Goal: Task Accomplishment & Management: Manage account settings

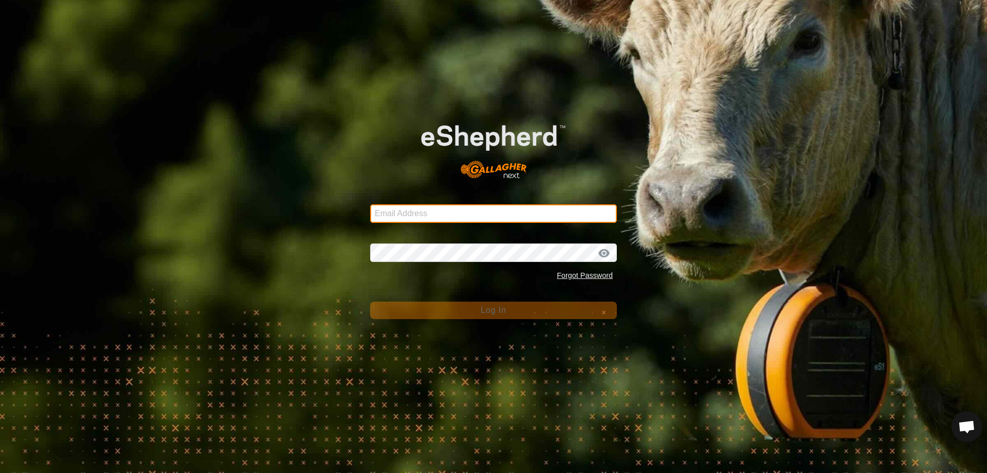
click at [436, 214] on input "Email Address" at bounding box center [493, 213] width 247 height 19
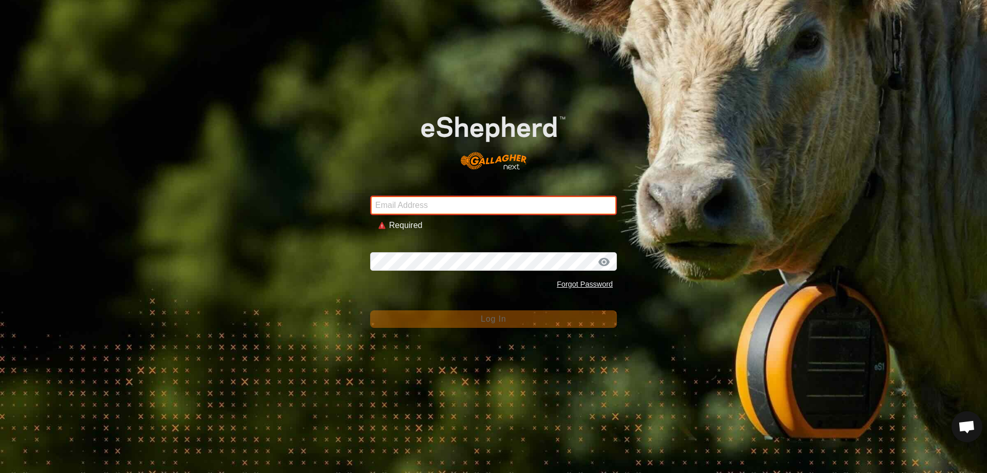
type input "[EMAIL_ADDRESS][DOMAIN_NAME]"
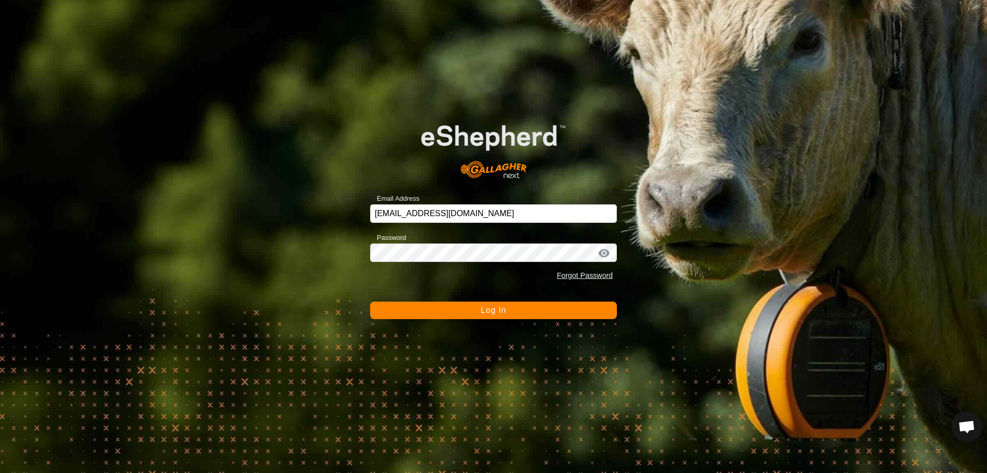
click at [502, 309] on span "Log In" at bounding box center [493, 309] width 25 height 9
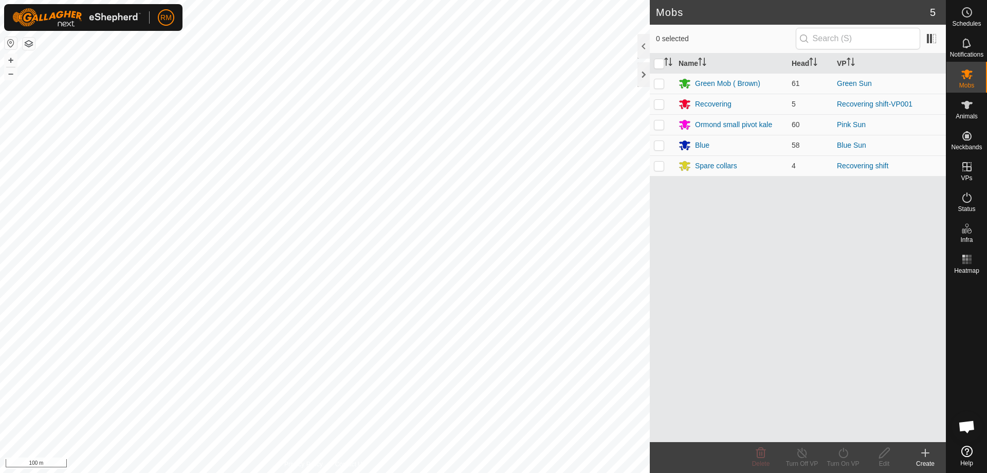
click at [924, 454] on icon at bounding box center [925, 452] width 12 height 12
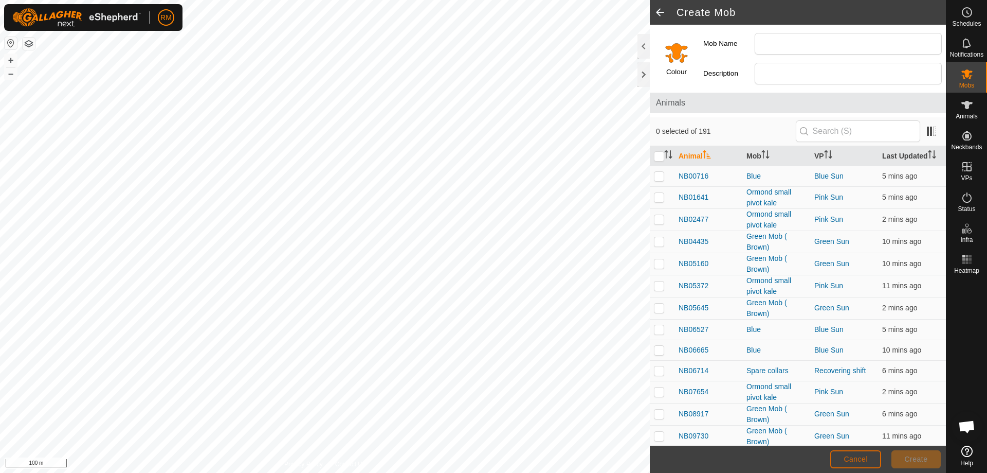
click at [868, 460] on span "Cancel" at bounding box center [856, 459] width 24 height 8
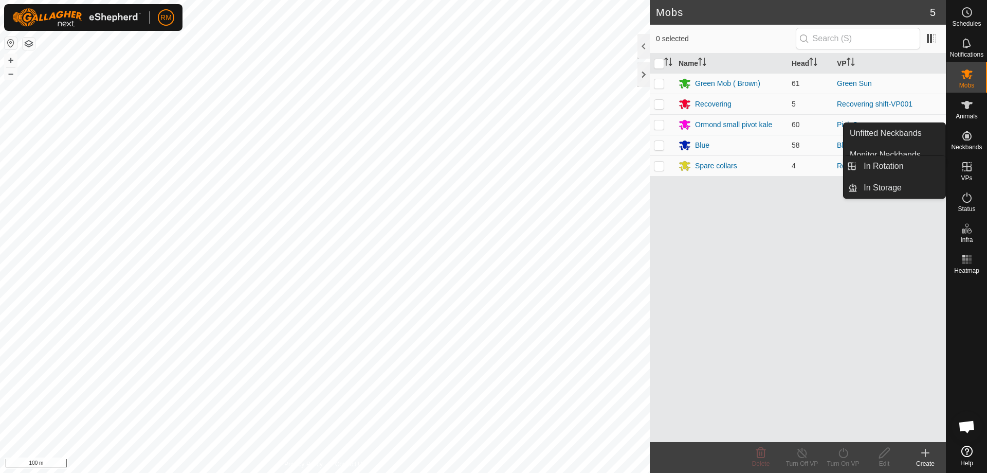
click at [966, 167] on icon at bounding box center [967, 166] width 9 height 9
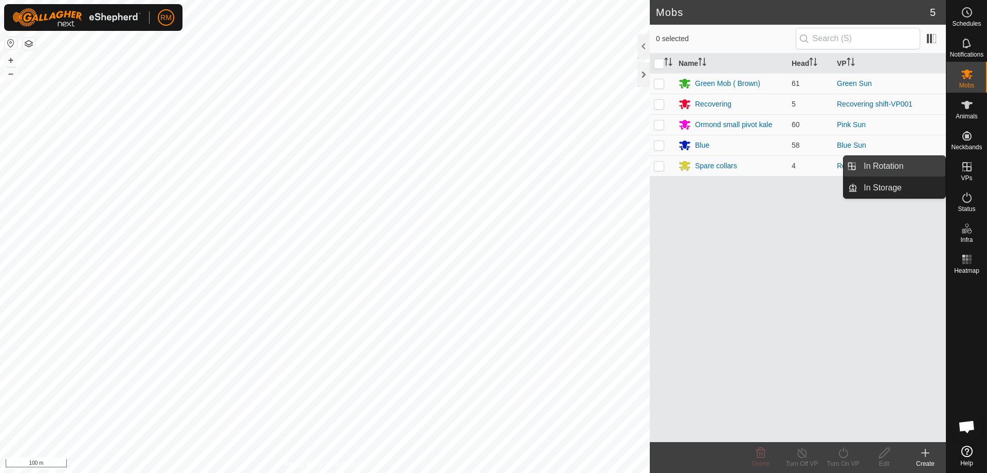
click at [891, 160] on link "In Rotation" at bounding box center [902, 166] width 88 height 21
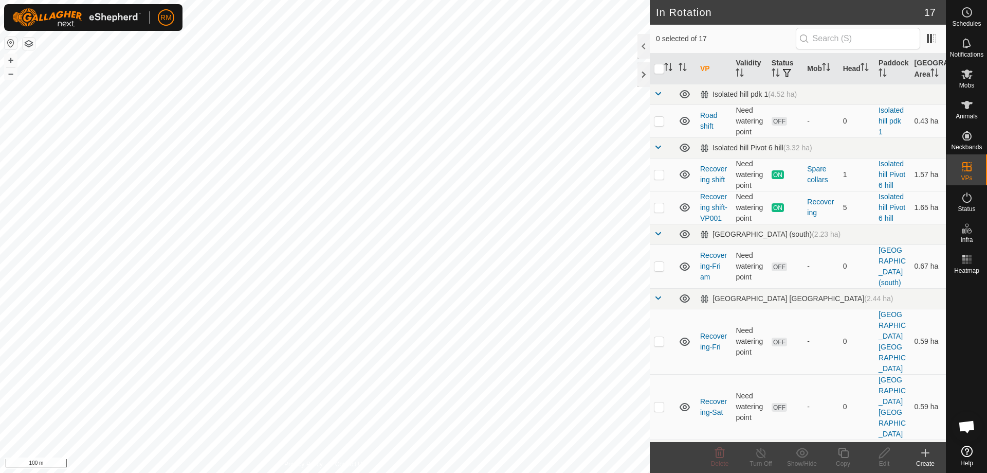
click at [926, 457] on icon at bounding box center [925, 452] width 12 height 12
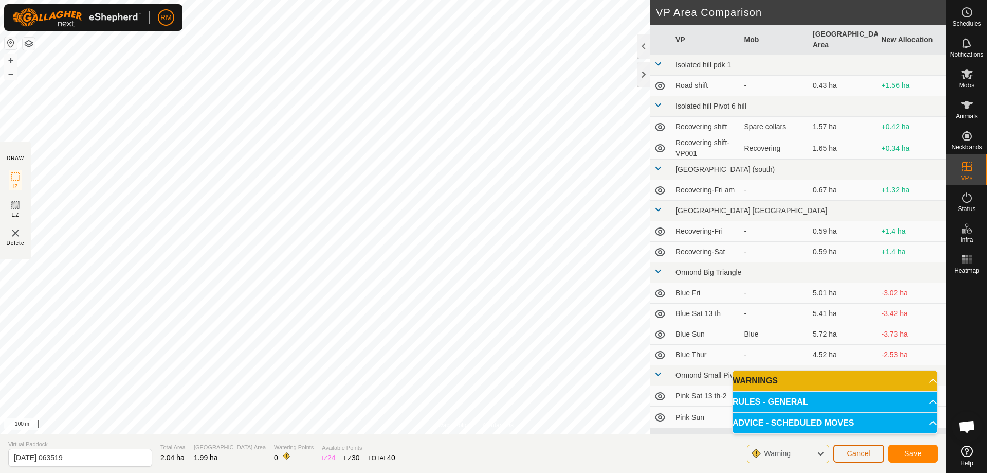
click at [864, 455] on span "Cancel" at bounding box center [859, 453] width 24 height 8
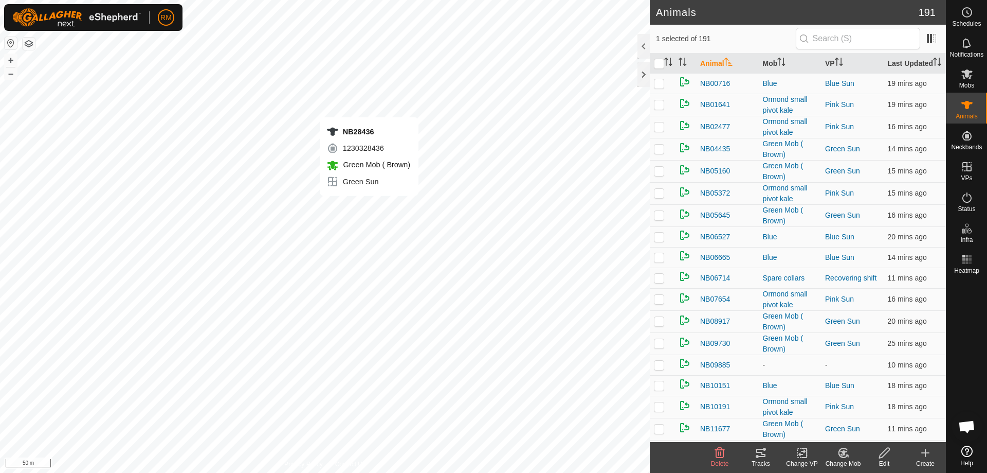
checkbox input "true"
checkbox input "false"
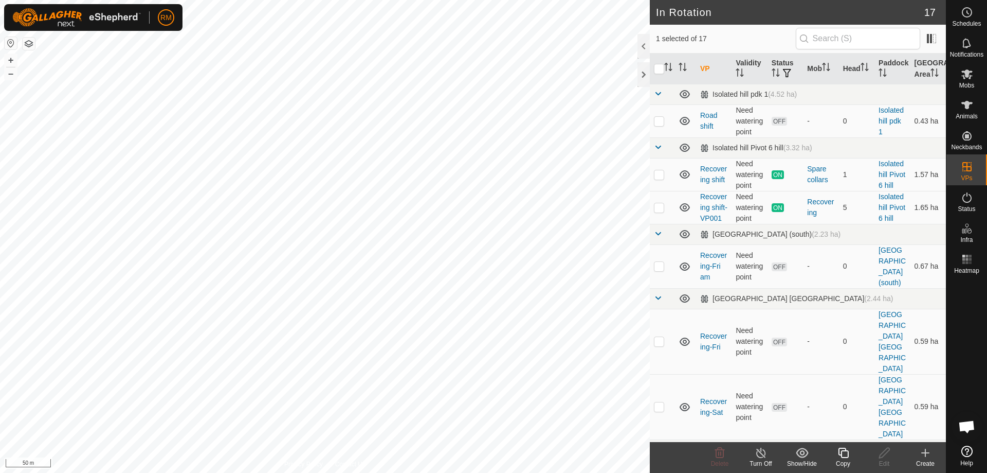
click at [840, 454] on icon at bounding box center [843, 452] width 10 height 10
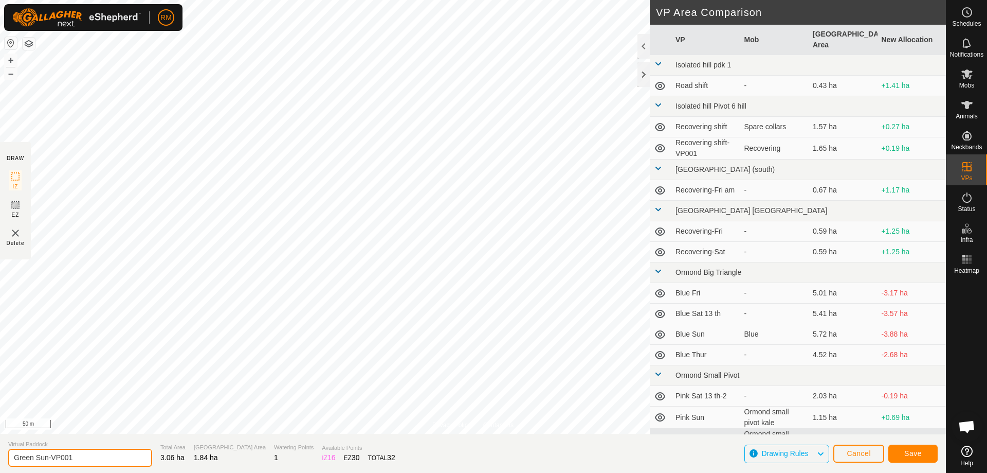
click at [76, 455] on input "Green Sun-VP001" at bounding box center [80, 457] width 144 height 18
type input "Green Mon"
click at [917, 455] on span "Save" at bounding box center [913, 453] width 17 height 8
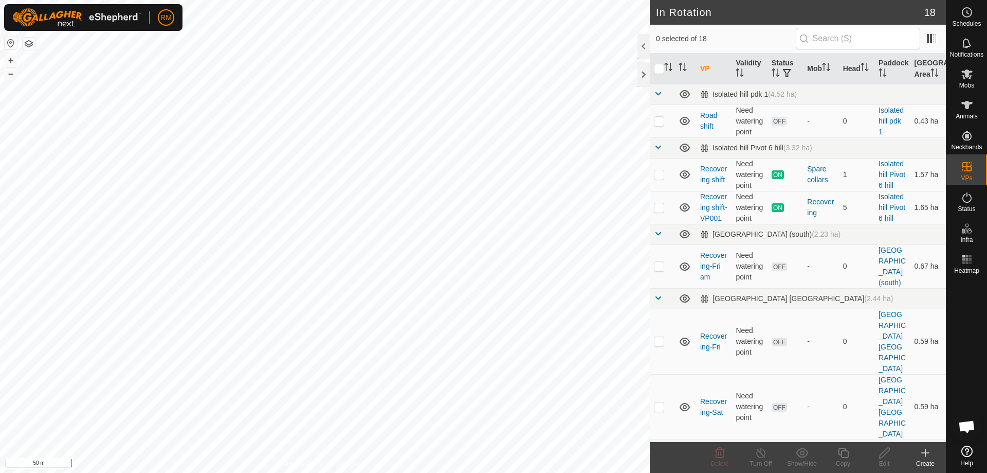
checkbox input "true"
click at [845, 454] on icon at bounding box center [843, 452] width 13 height 12
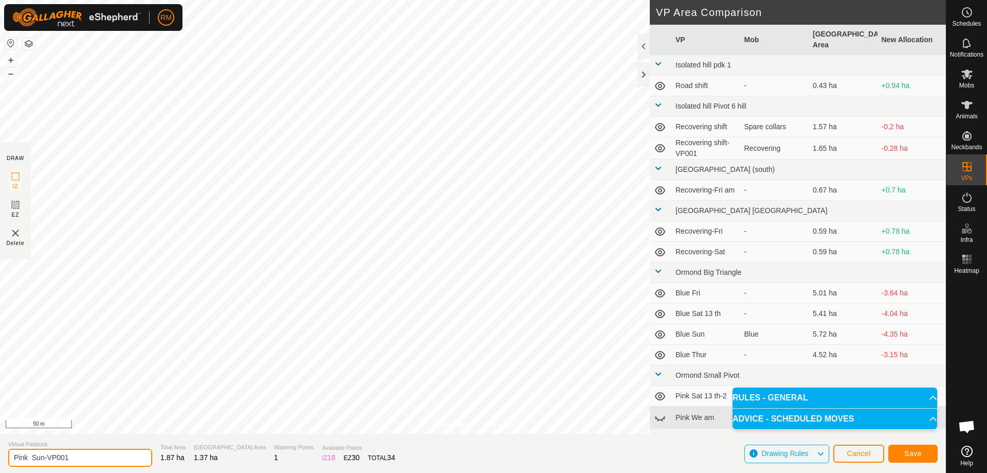
click at [84, 458] on input "Pink Sun-VP001" at bounding box center [80, 457] width 144 height 18
click at [74, 457] on input "Pink Sun-VP001" at bounding box center [80, 457] width 144 height 18
type input "Pink mon"
click at [911, 454] on span "Save" at bounding box center [913, 453] width 17 height 8
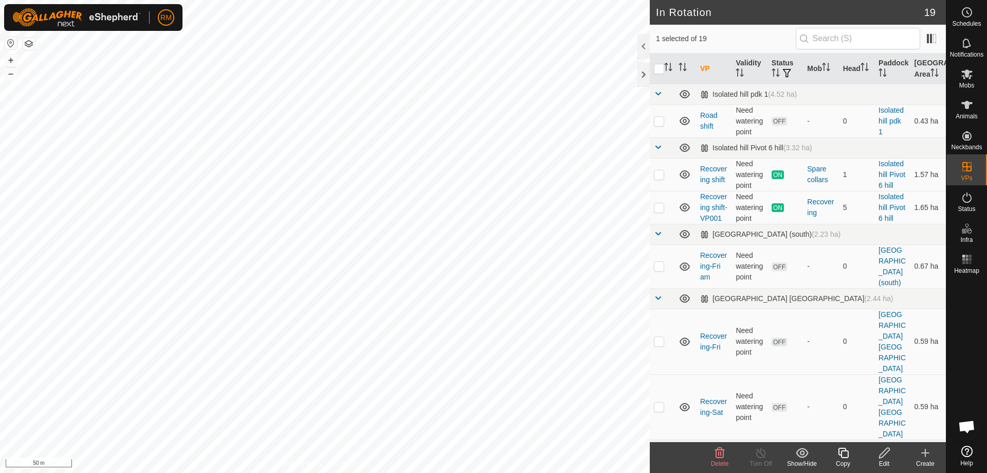
checkbox input "false"
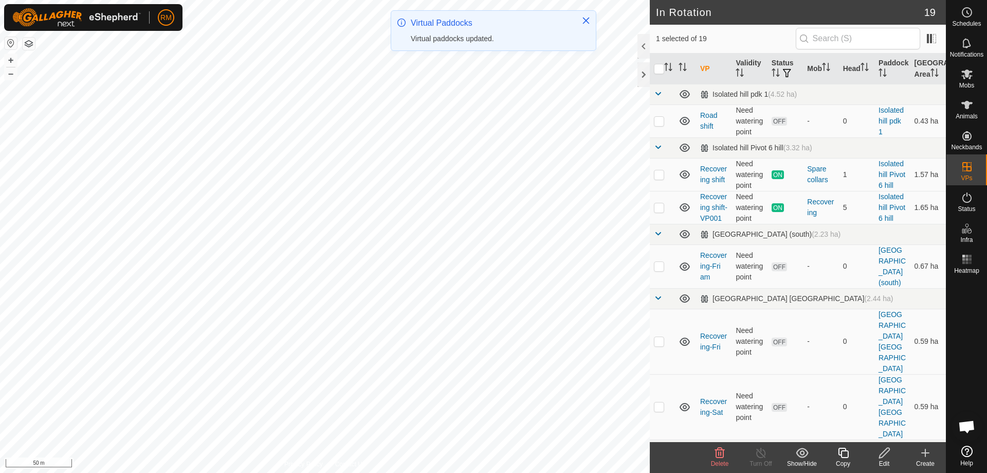
click at [724, 454] on icon at bounding box center [720, 452] width 10 height 10
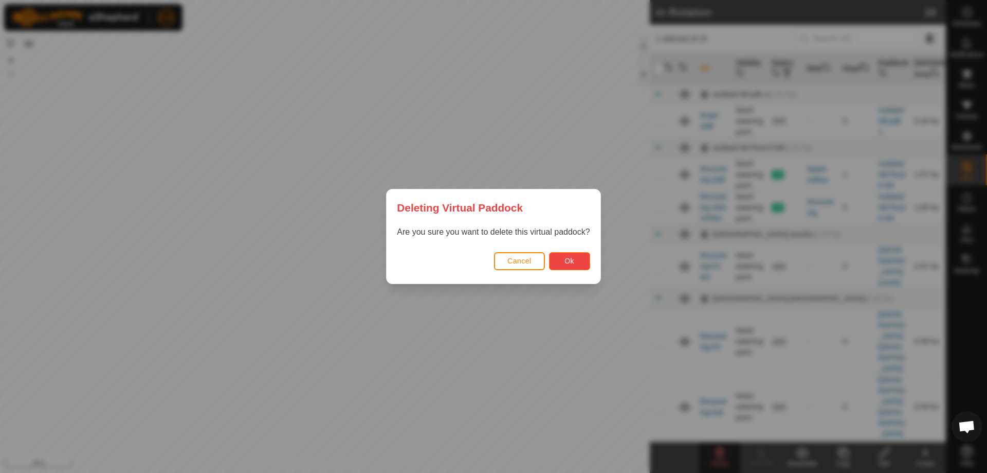
click at [564, 261] on button "Ok" at bounding box center [569, 261] width 41 height 18
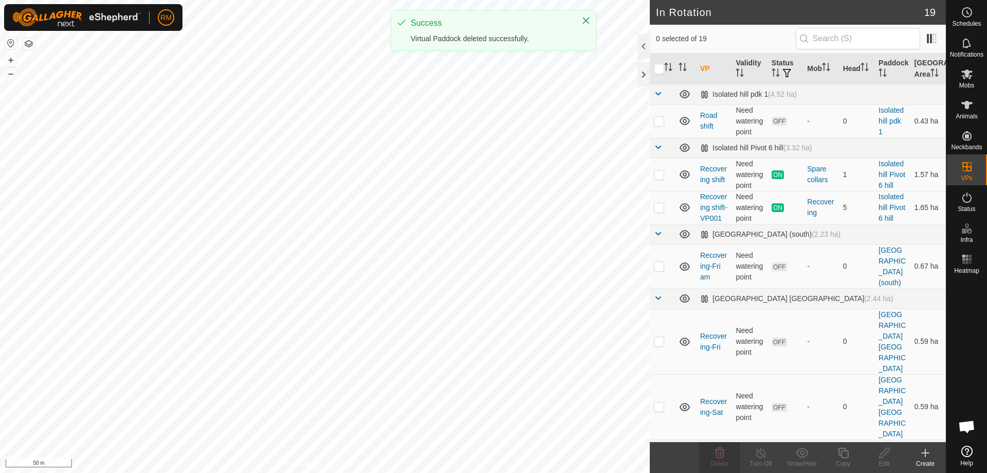
checkbox input "false"
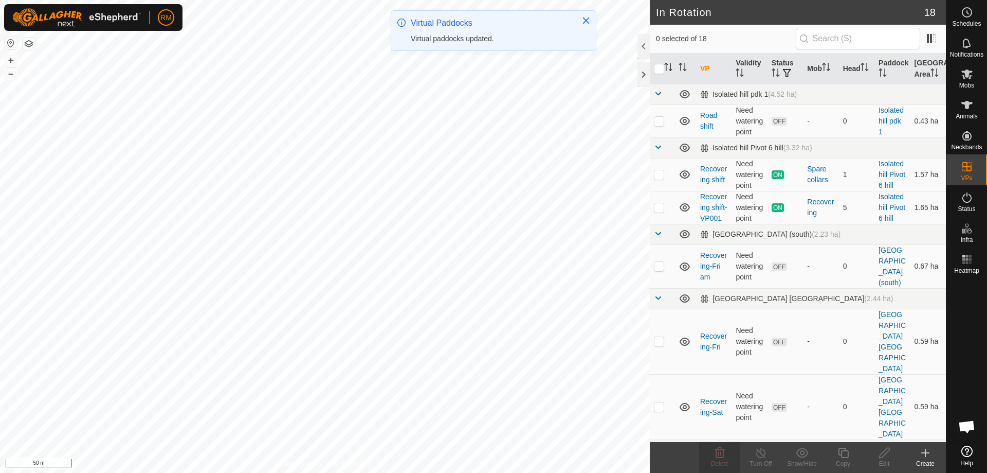
checkbox input "true"
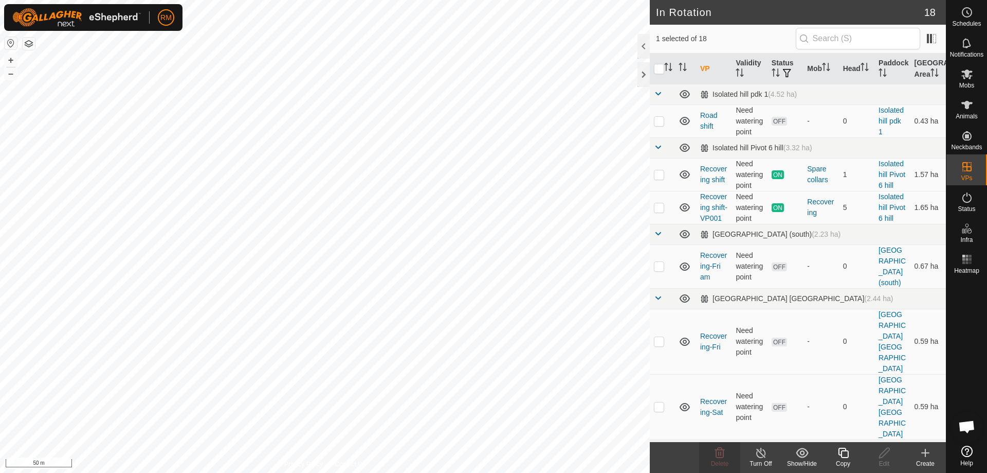
click at [841, 455] on icon at bounding box center [843, 452] width 10 height 10
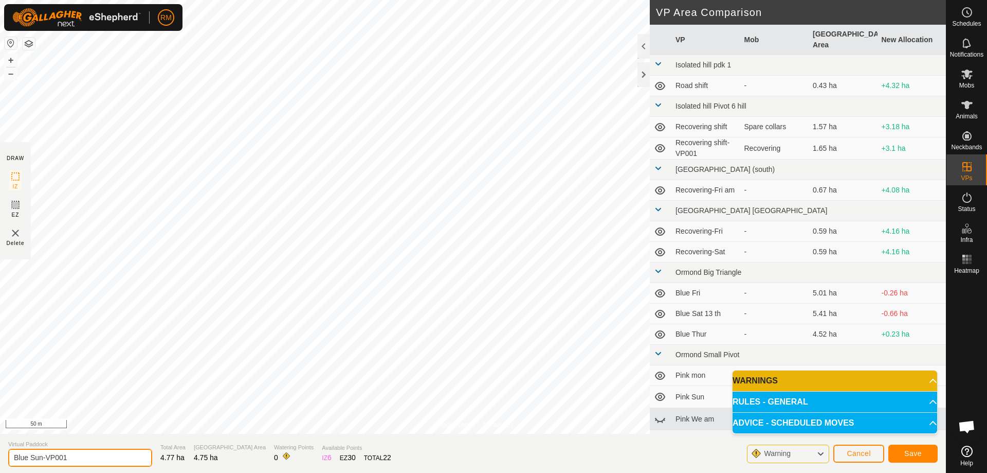
click at [69, 458] on input "Blue Sun-VP001" at bounding box center [80, 457] width 144 height 18
type input "Blue Mon"
click at [905, 448] on button "Save" at bounding box center [913, 453] width 49 height 18
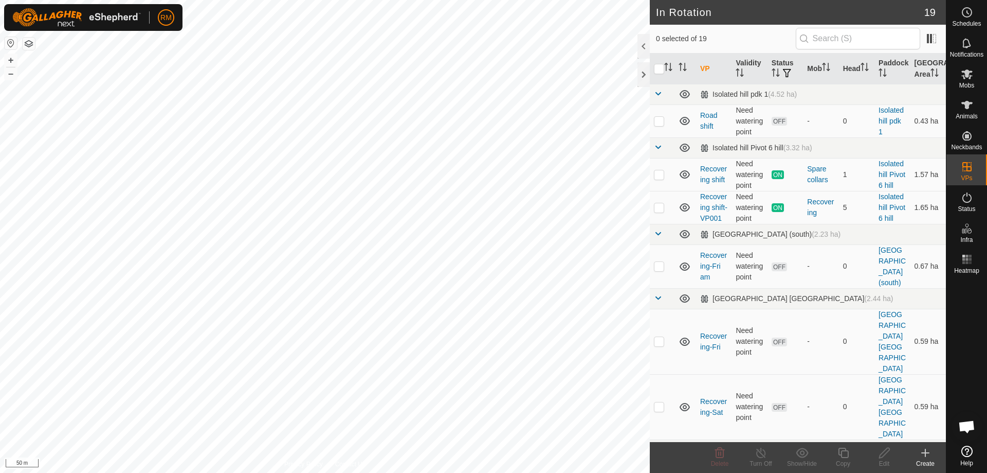
checkbox input "true"
checkbox input "false"
click at [846, 457] on icon at bounding box center [843, 452] width 10 height 10
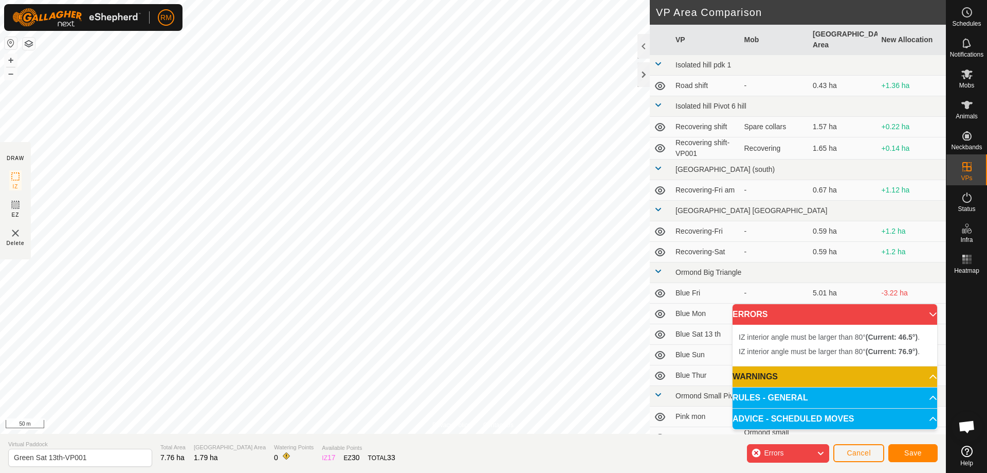
click at [461, 439] on div "Privacy Policy Contact Us Status: OFF Type: Inclusion Zone + – ⇧ i 50 m DRAW IZ…" at bounding box center [473, 236] width 946 height 473
click at [122, 437] on div "Privacy Policy Contact Us Status: OFF Type: Inclusion Zone + – ⇧ i 50 m DRAW IZ…" at bounding box center [473, 236] width 946 height 473
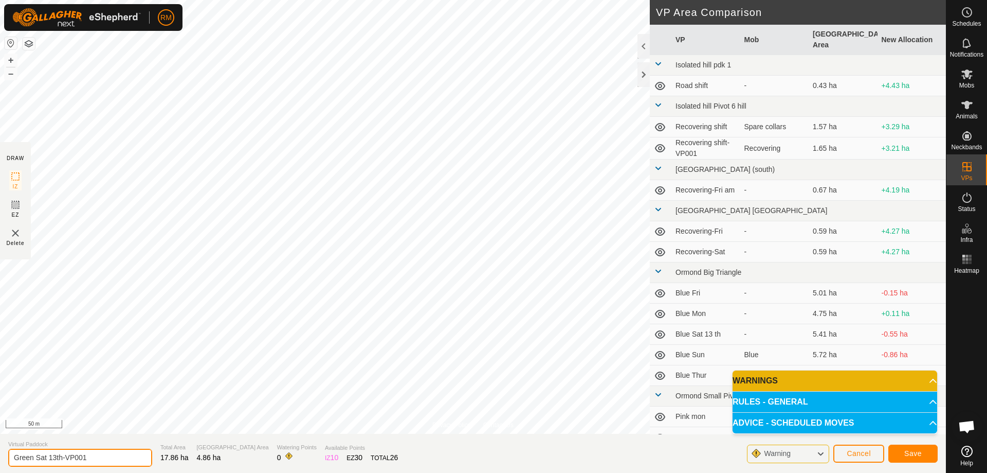
click at [104, 456] on input "Green Sat 13th-VP001" at bounding box center [80, 457] width 144 height 18
type input "Green Mon Shift"
click at [911, 450] on span "Save" at bounding box center [913, 453] width 17 height 8
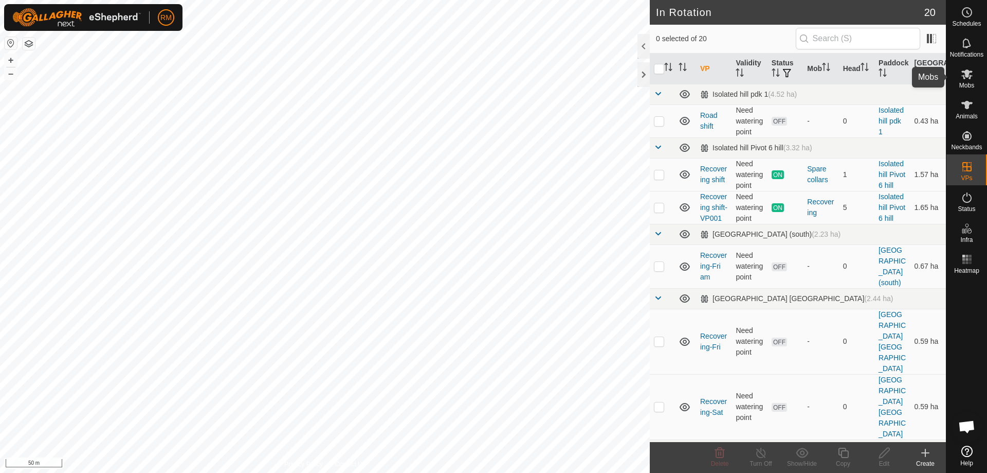
click at [970, 70] on icon at bounding box center [967, 74] width 12 height 12
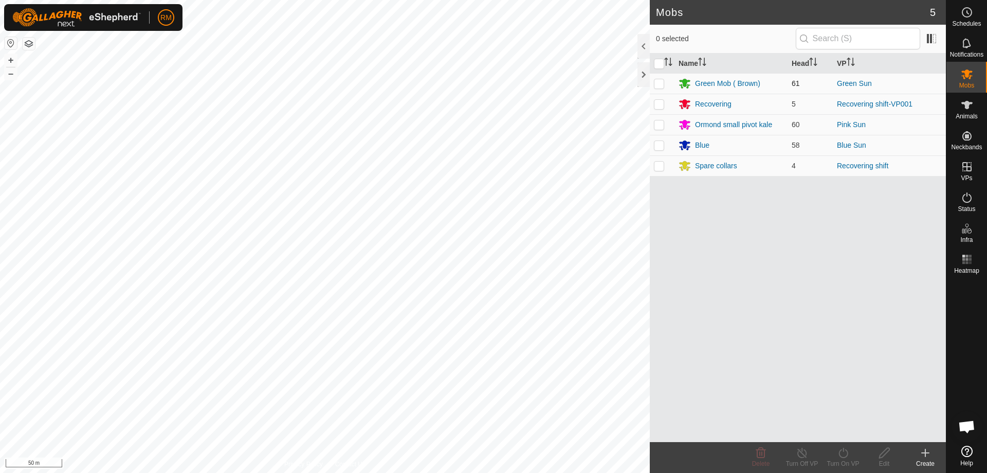
click at [657, 83] on p-checkbox at bounding box center [659, 83] width 10 height 8
checkbox input "true"
click at [844, 453] on icon at bounding box center [843, 452] width 13 height 12
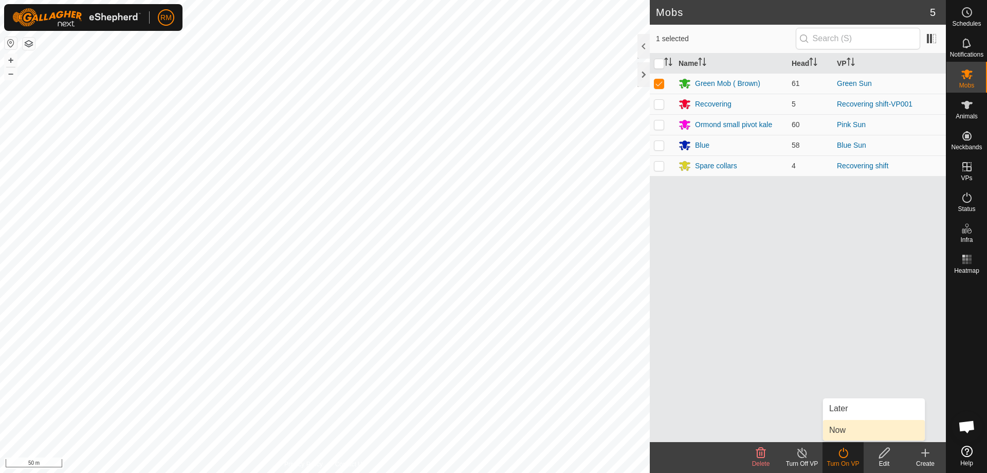
click at [839, 429] on link "Now" at bounding box center [874, 430] width 102 height 21
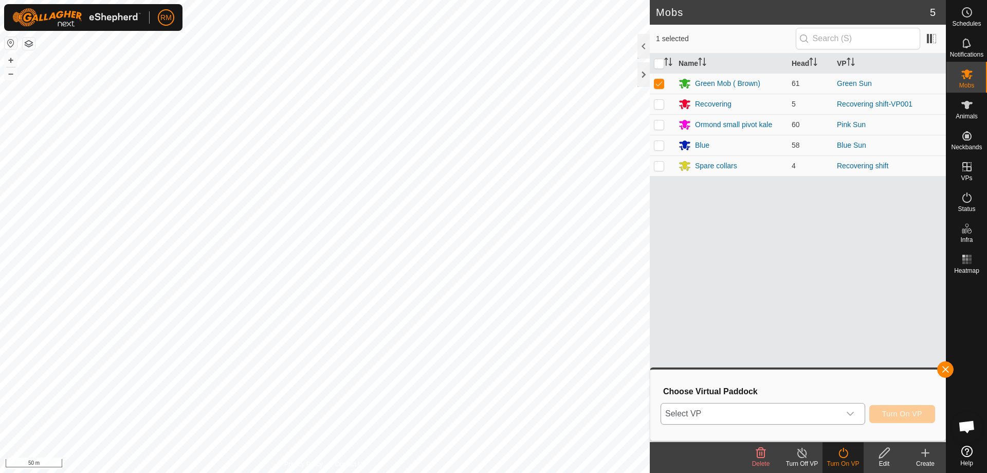
click at [849, 411] on icon "dropdown trigger" at bounding box center [850, 413] width 8 height 8
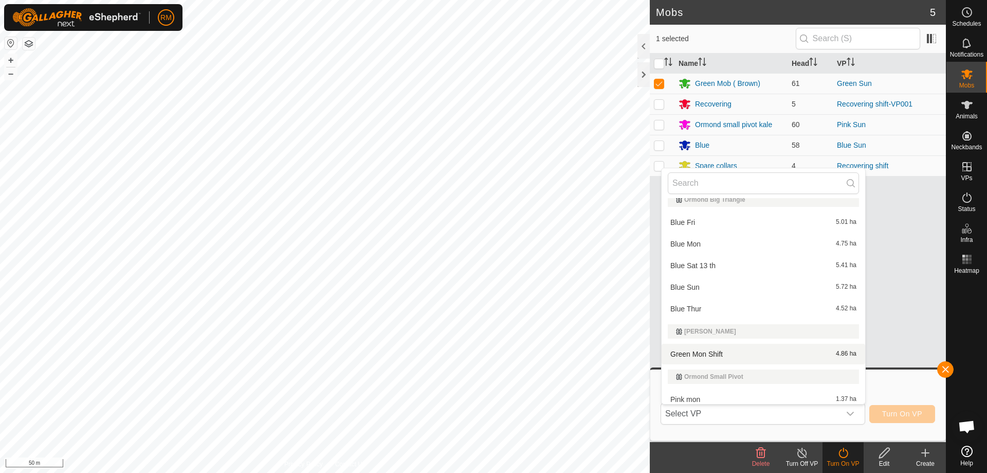
scroll to position [215, 0]
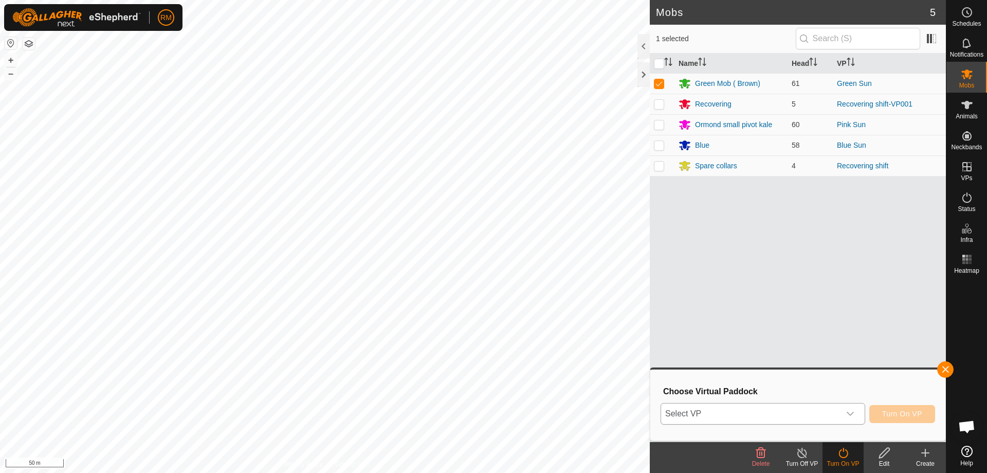
click at [856, 410] on div "dropdown trigger" at bounding box center [850, 413] width 21 height 21
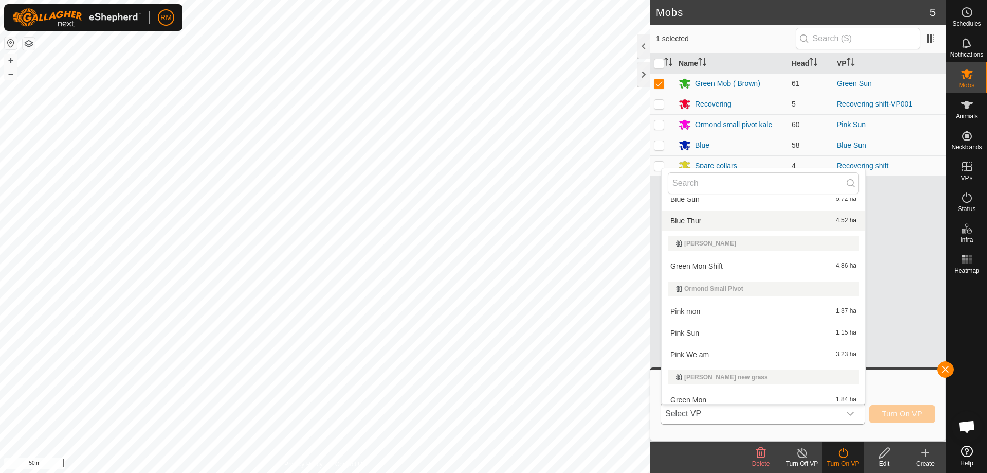
scroll to position [322, 0]
click at [710, 262] on li "Green Mon Shift 4.86 ha" at bounding box center [764, 265] width 204 height 21
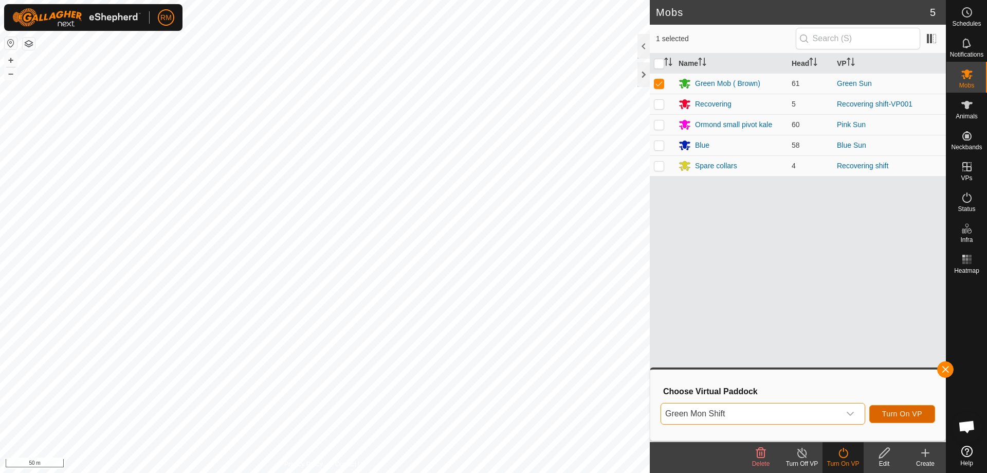
click at [897, 414] on span "Turn On VP" at bounding box center [902, 413] width 40 height 8
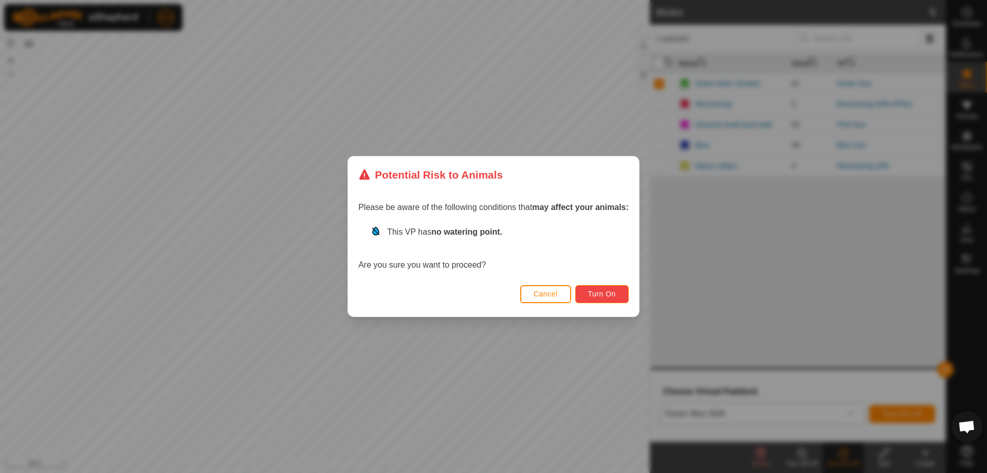
click at [623, 294] on button "Turn On" at bounding box center [601, 294] width 53 height 18
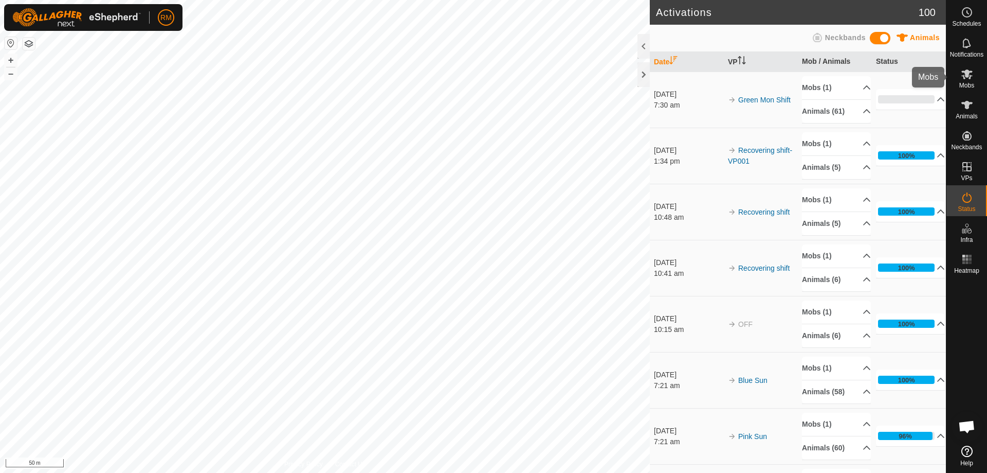
click at [964, 71] on icon at bounding box center [967, 74] width 11 height 10
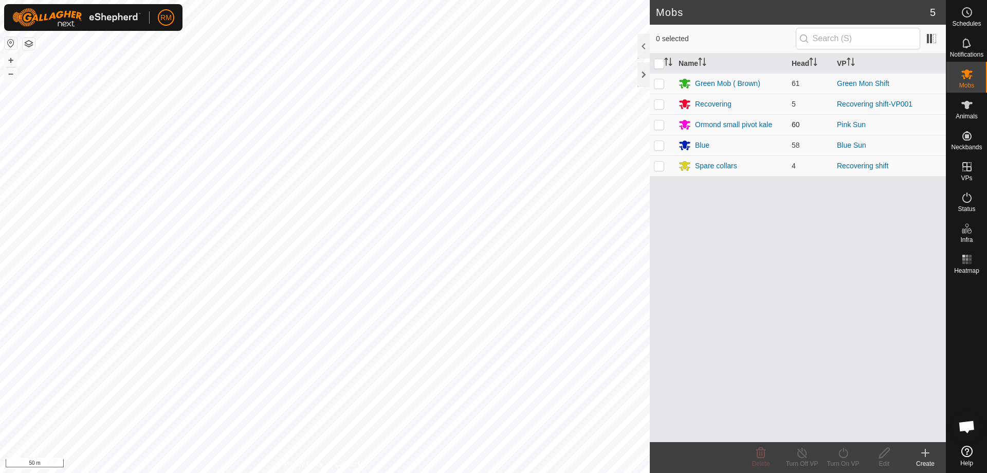
click at [655, 124] on p-checkbox at bounding box center [659, 124] width 10 height 8
checkbox input "true"
click at [844, 455] on icon at bounding box center [843, 452] width 13 height 12
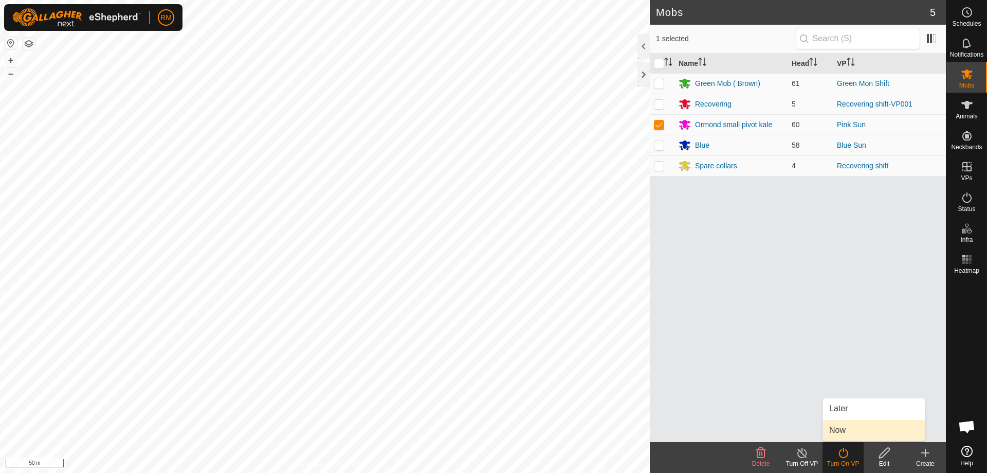
click at [853, 426] on link "Now" at bounding box center [874, 430] width 102 height 21
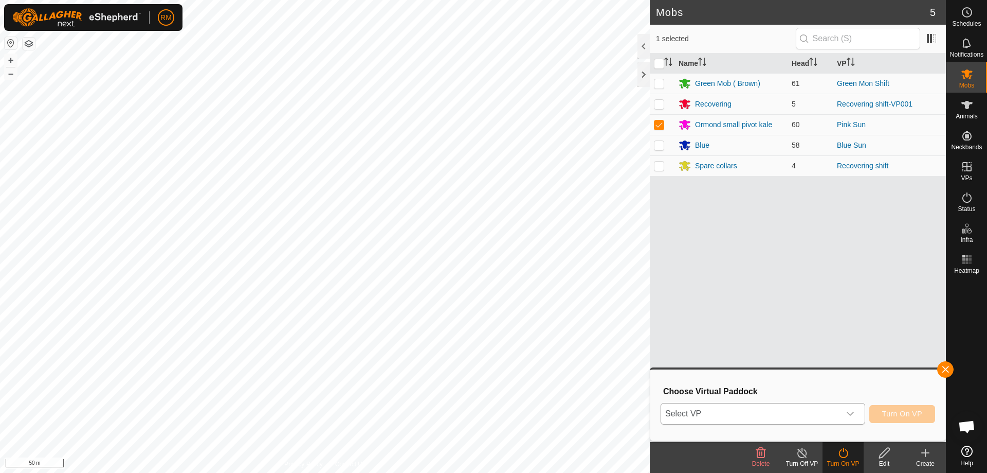
click at [849, 411] on icon "dropdown trigger" at bounding box center [850, 413] width 8 height 8
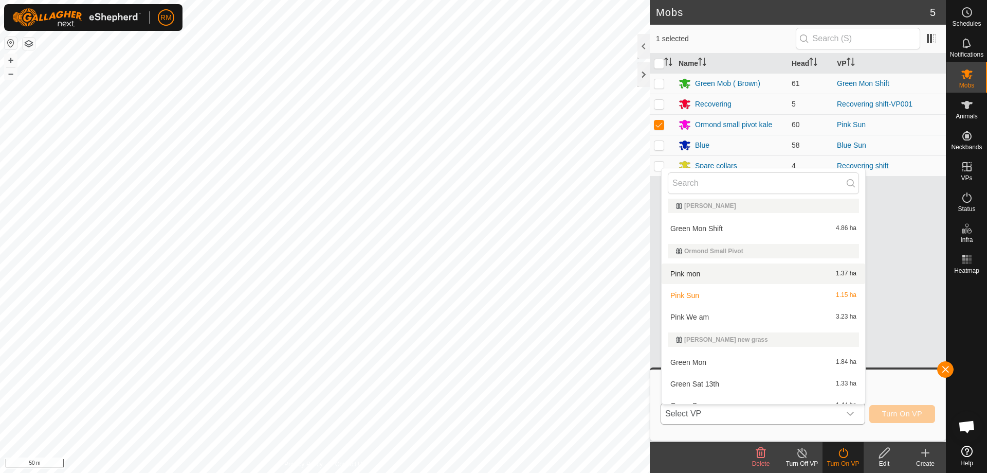
scroll to position [360, 0]
click at [689, 274] on li "Pink mon 1.37 ha" at bounding box center [764, 273] width 204 height 21
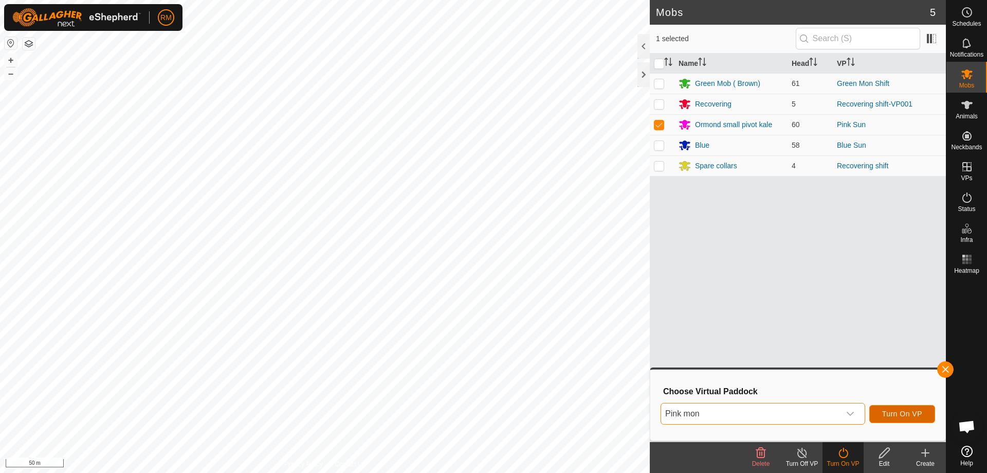
click at [900, 411] on span "Turn On VP" at bounding box center [902, 413] width 40 height 8
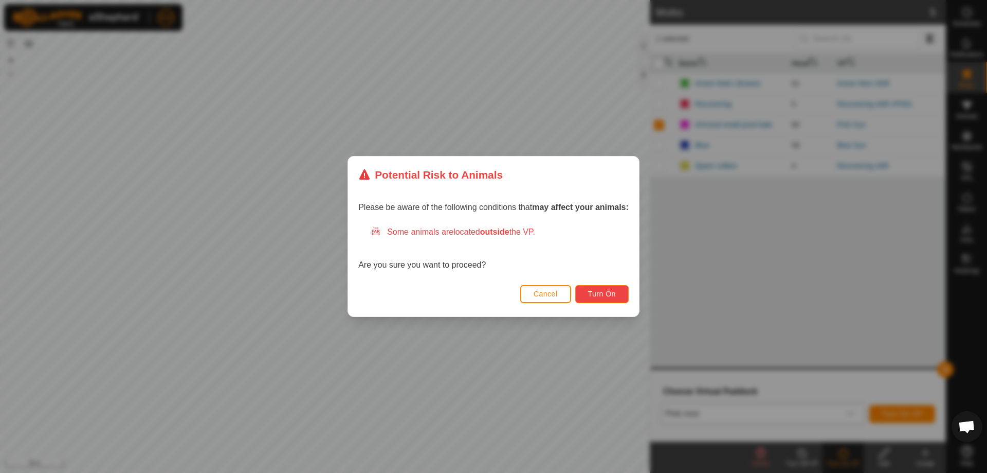
click at [616, 291] on span "Turn On" at bounding box center [602, 294] width 28 height 8
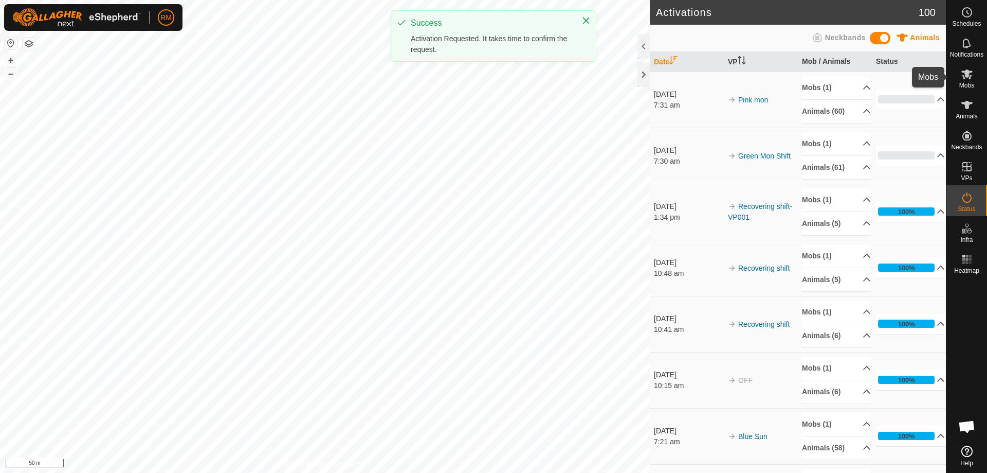
click at [968, 77] on icon at bounding box center [967, 74] width 11 height 10
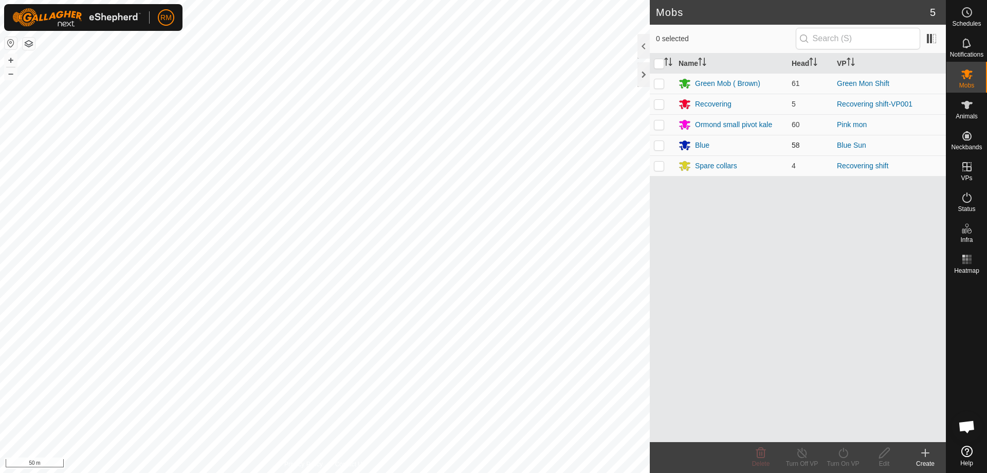
click at [656, 145] on p-checkbox at bounding box center [659, 145] width 10 height 8
checkbox input "true"
click at [846, 454] on icon at bounding box center [843, 452] width 13 height 12
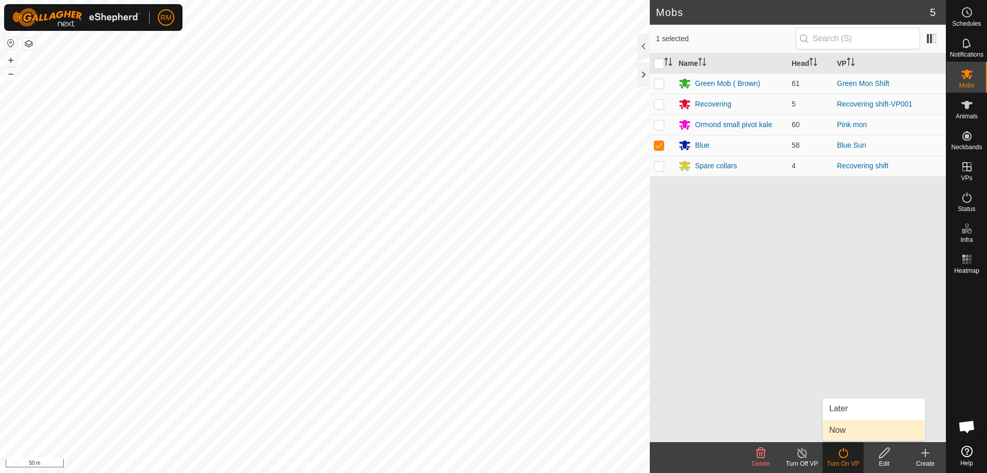
click at [839, 429] on link "Now" at bounding box center [874, 430] width 102 height 21
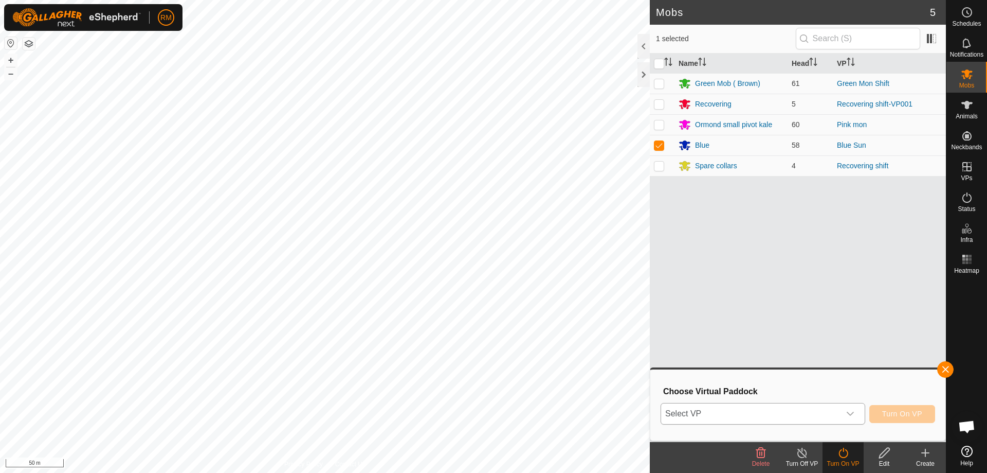
click at [850, 411] on icon "dropdown trigger" at bounding box center [850, 413] width 8 height 8
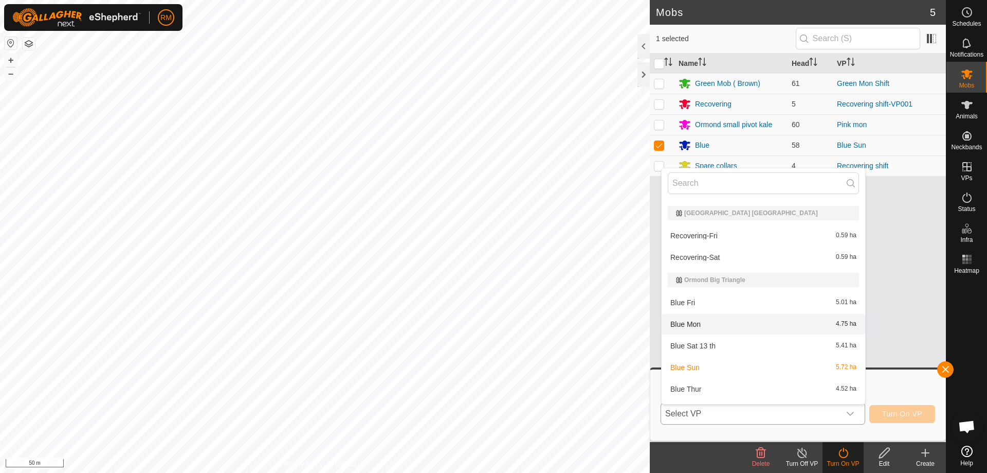
scroll to position [154, 0]
click at [691, 324] on li "Blue Mon 4.75 ha" at bounding box center [764, 323] width 204 height 21
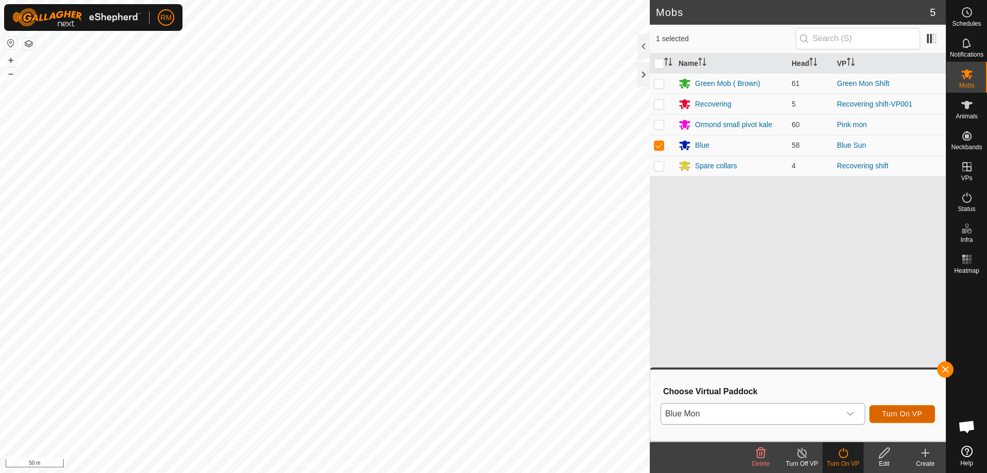
click at [903, 413] on span "Turn On VP" at bounding box center [902, 413] width 40 height 8
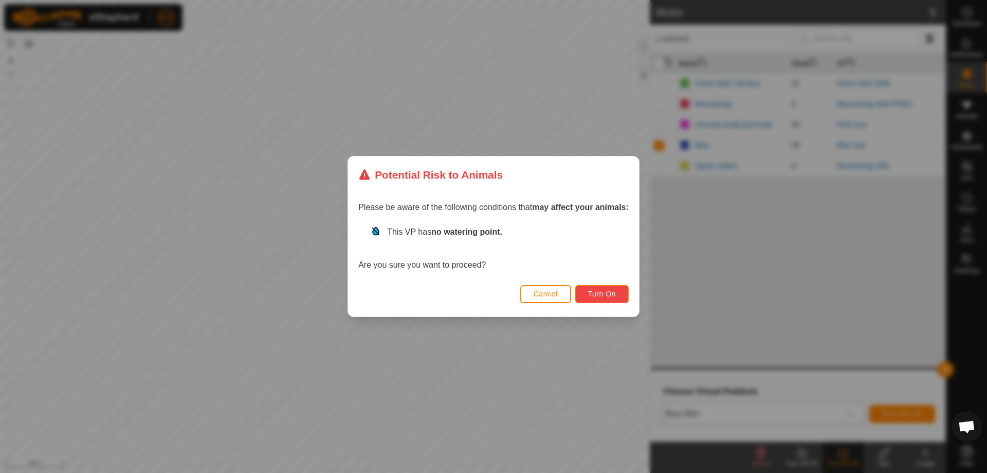
click at [618, 291] on button "Turn On" at bounding box center [601, 294] width 53 height 18
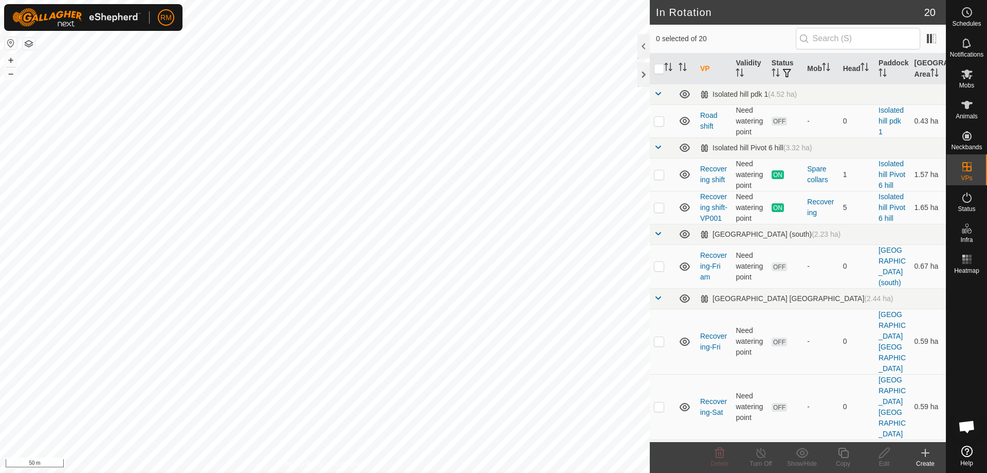
checkbox input "true"
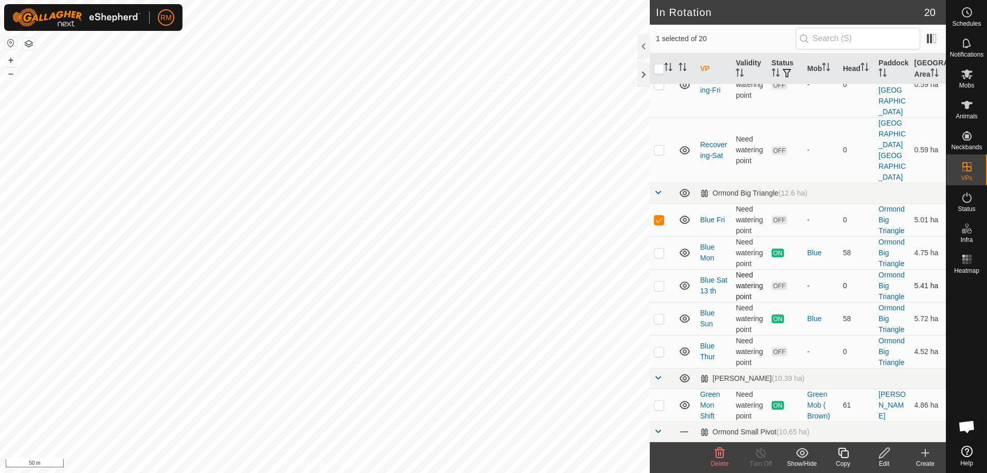
scroll to position [257, 0]
click at [660, 314] on p-checkbox at bounding box center [659, 318] width 10 height 8
checkbox input "false"
click at [655, 281] on p-checkbox at bounding box center [659, 285] width 10 height 8
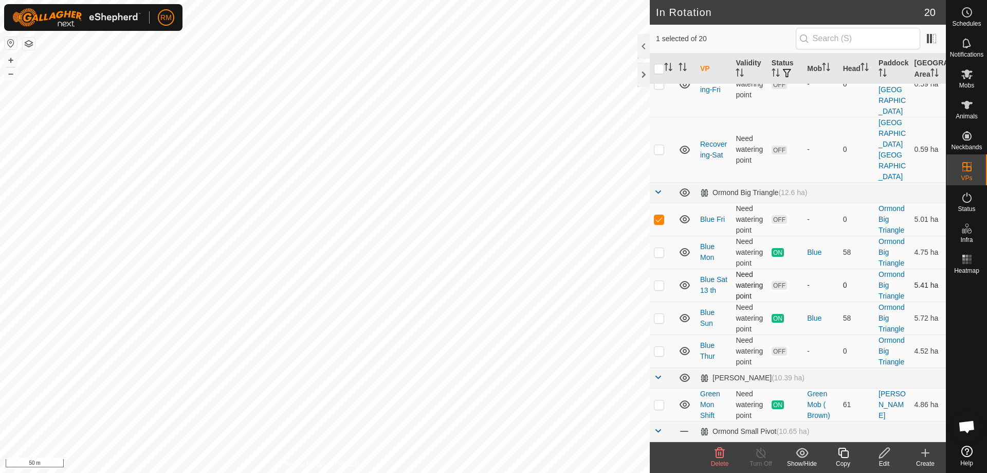
checkbox input "true"
click at [657, 347] on p-checkbox at bounding box center [659, 351] width 10 height 8
checkbox input "true"
click at [717, 456] on icon at bounding box center [720, 452] width 10 height 10
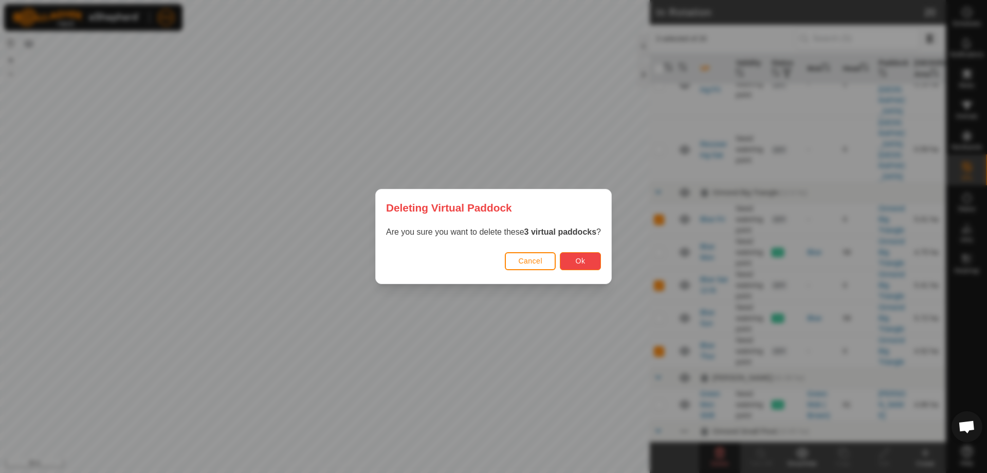
click at [571, 259] on button "Ok" at bounding box center [580, 261] width 41 height 18
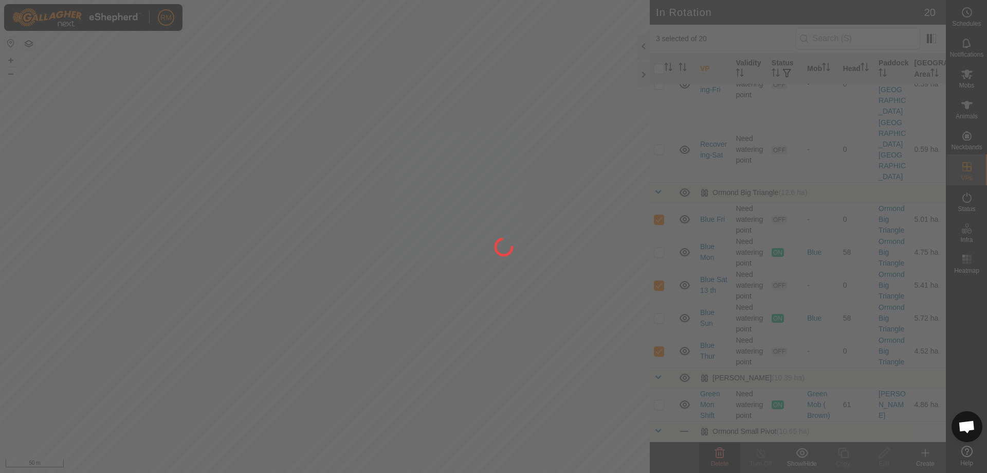
checkbox input "false"
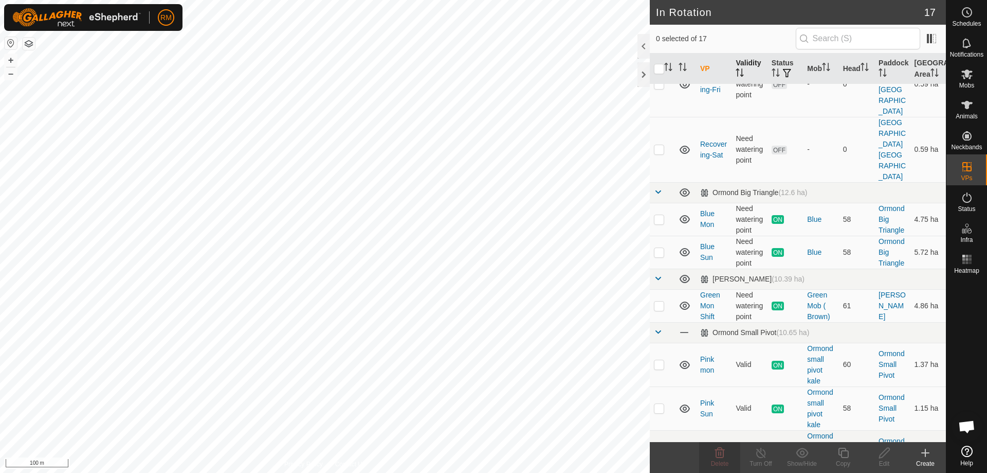
click at [741, 73] on icon "Activate to sort" at bounding box center [740, 72] width 8 height 8
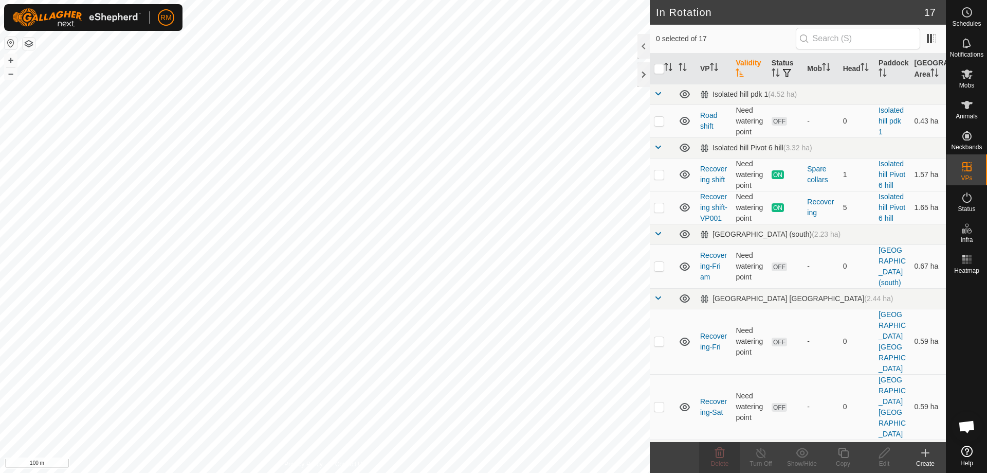
click at [742, 73] on icon "Activate to sort" at bounding box center [740, 72] width 8 height 8
click at [748, 60] on th "Validity" at bounding box center [749, 68] width 35 height 31
click at [749, 61] on th "Validity" at bounding box center [749, 68] width 35 height 31
click at [780, 63] on th "Status" at bounding box center [785, 68] width 35 height 31
